Goal: Complete application form: Complete application form

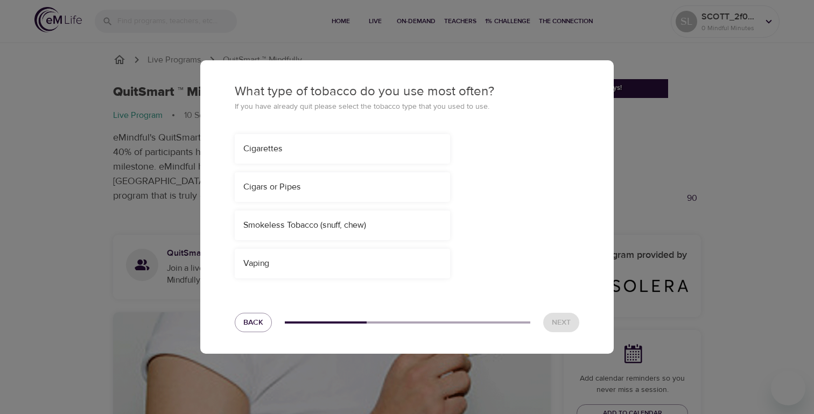
click at [320, 143] on div "Cigarettes" at bounding box center [342, 149] width 215 height 30
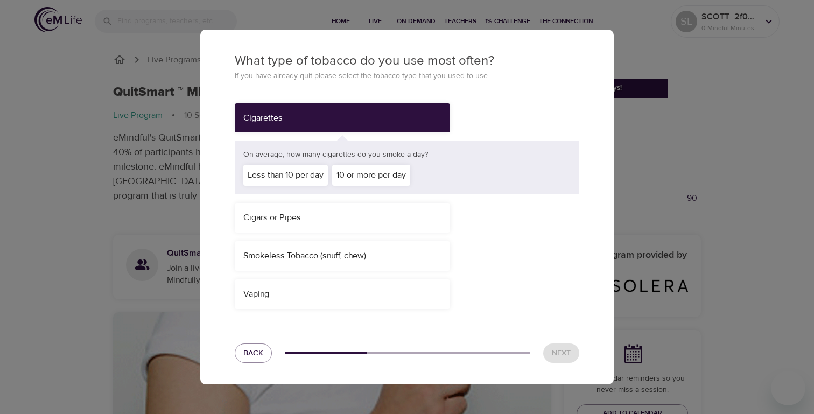
click at [368, 174] on div "10 or more per day" at bounding box center [371, 175] width 78 height 21
click at [566, 351] on span "Next" at bounding box center [561, 353] width 19 height 13
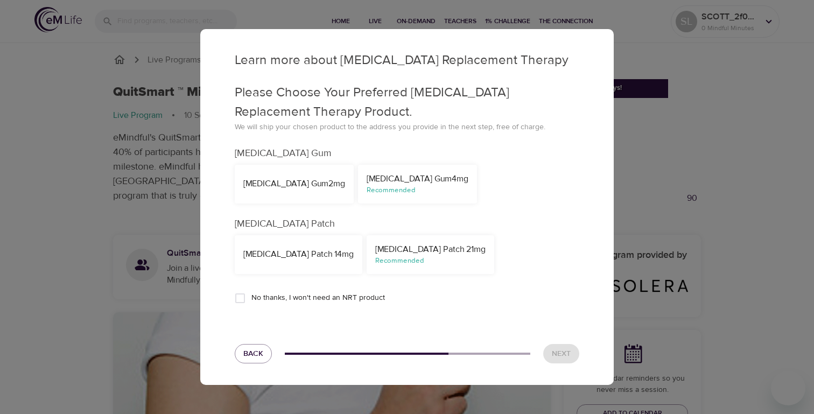
click at [395, 259] on div "Recommended" at bounding box center [430, 261] width 110 height 10
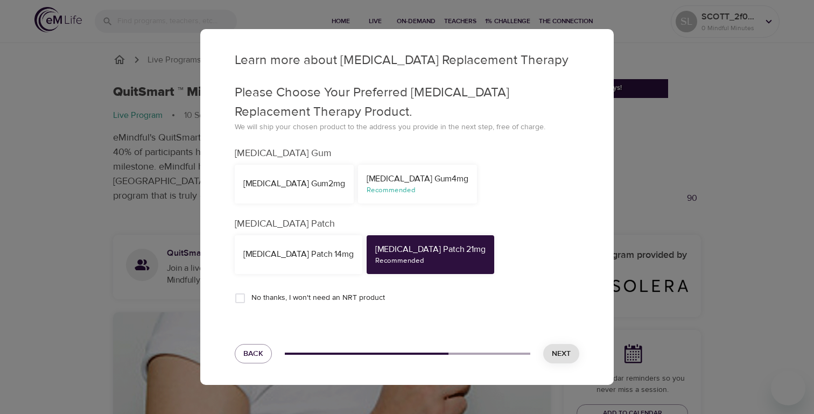
click at [569, 353] on span "Next" at bounding box center [561, 353] width 19 height 13
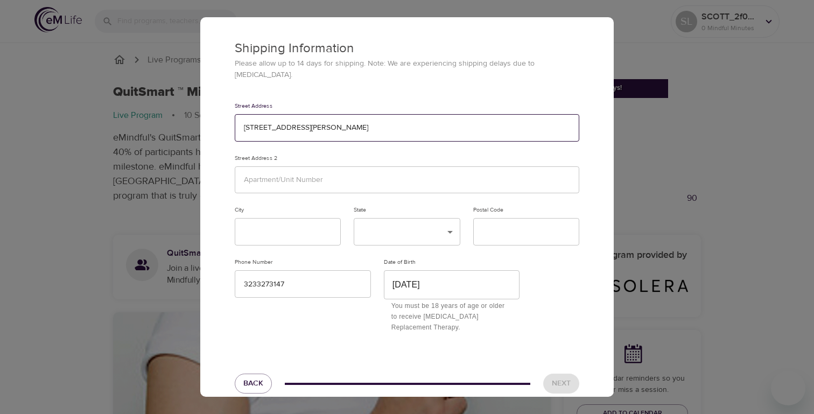
type input "[STREET_ADDRESS][PERSON_NAME]"
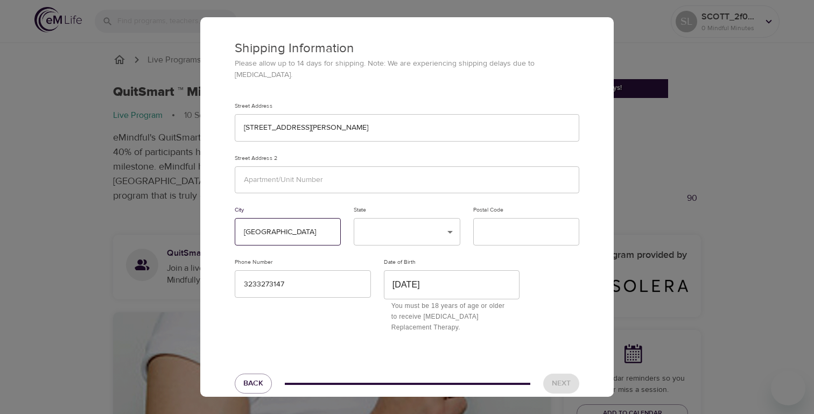
type input "[GEOGRAPHIC_DATA]"
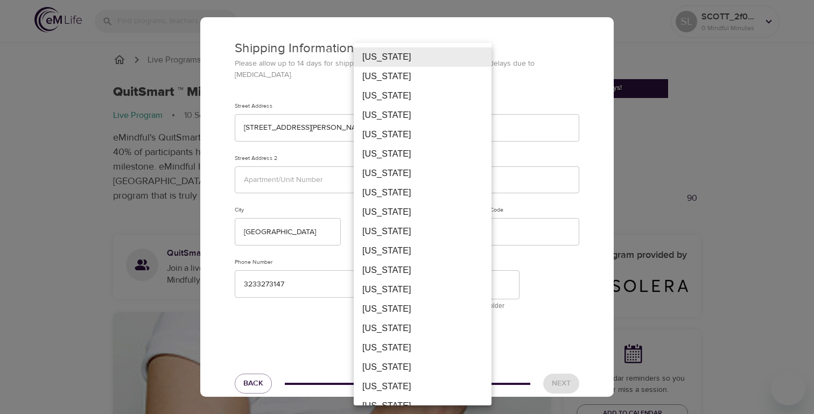
click at [424, 159] on li "[US_STATE]" at bounding box center [423, 153] width 138 height 19
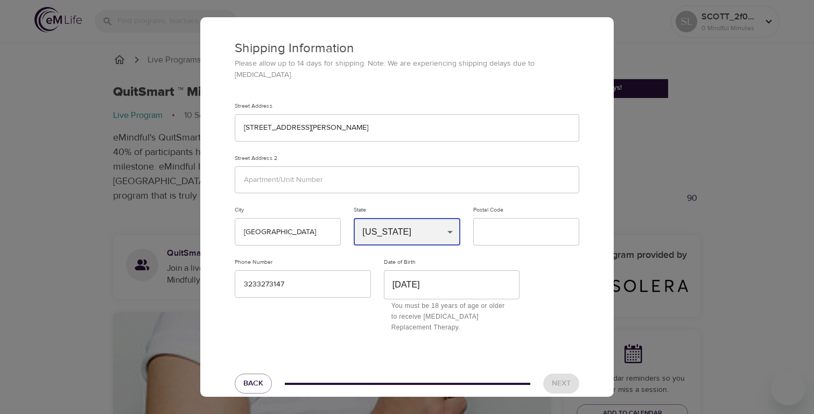
type input "CA"
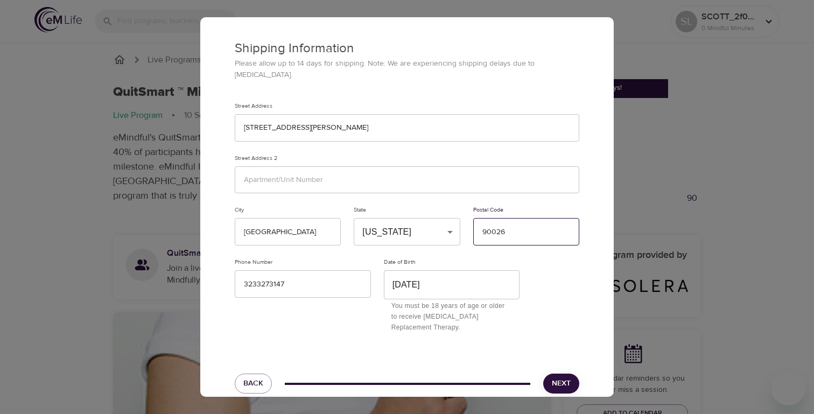
type input "90026"
click at [560, 374] on button "Next" at bounding box center [561, 384] width 36 height 20
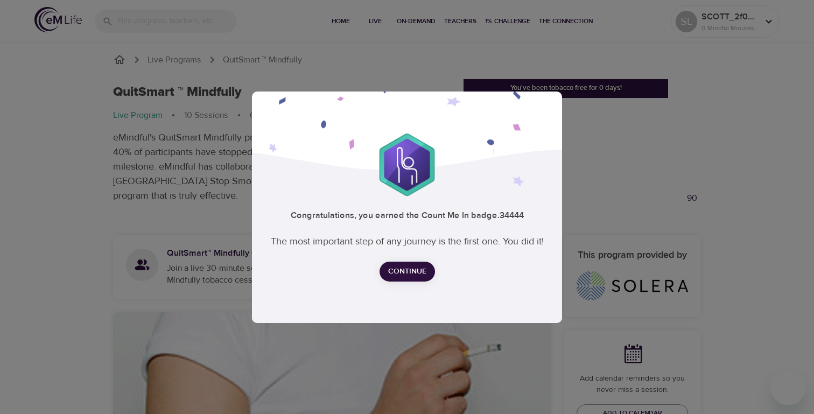
click at [413, 276] on span "Continue" at bounding box center [407, 271] width 38 height 13
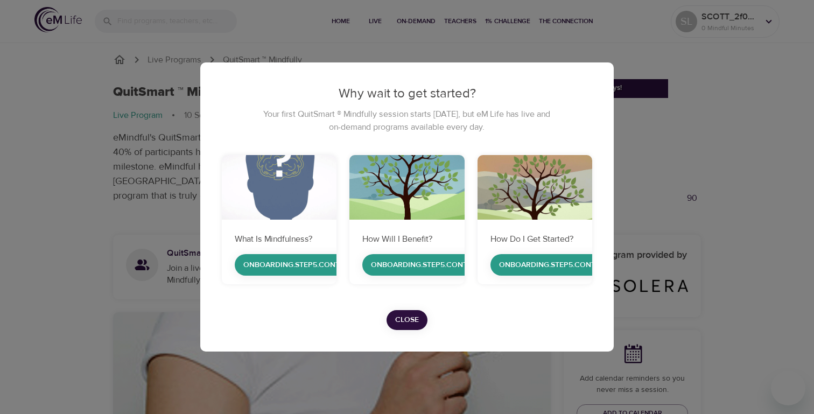
click at [415, 317] on span "Close" at bounding box center [407, 319] width 24 height 13
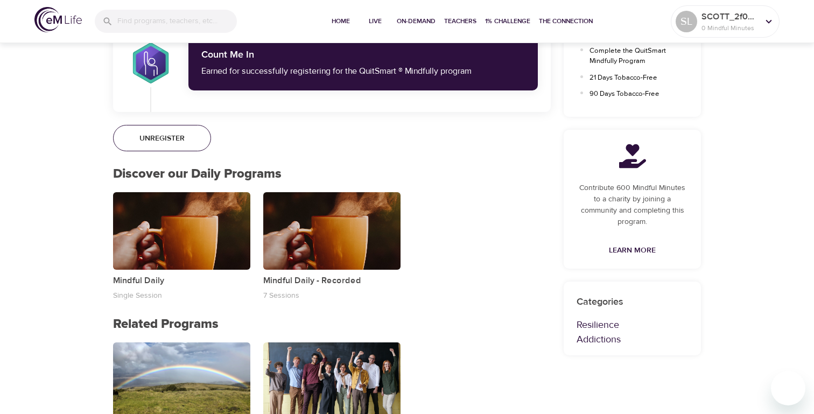
scroll to position [624, 0]
